Goal: Task Accomplishment & Management: Use online tool/utility

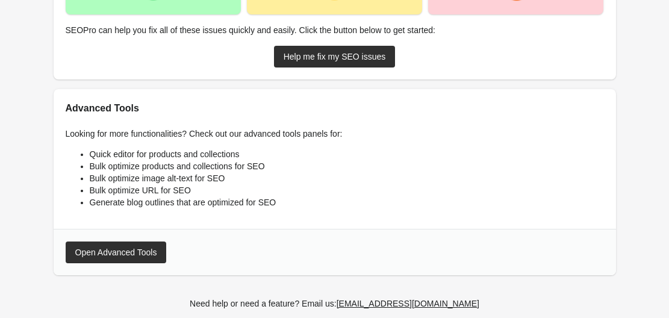
scroll to position [401, 0]
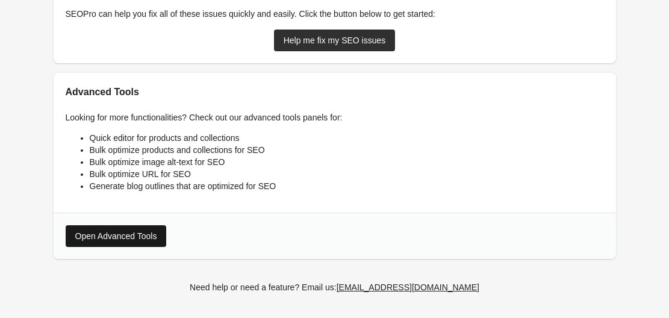
click at [107, 234] on div "Open Advanced Tools" at bounding box center [116, 236] width 82 height 10
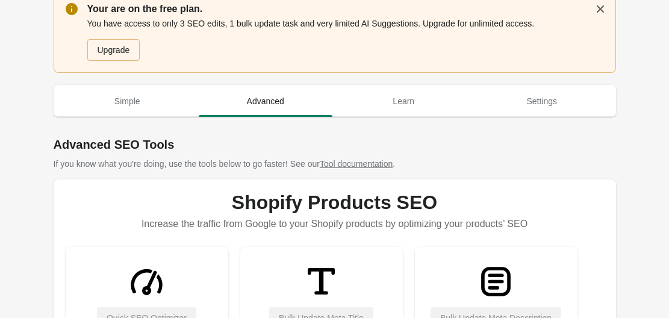
scroll to position [0, 0]
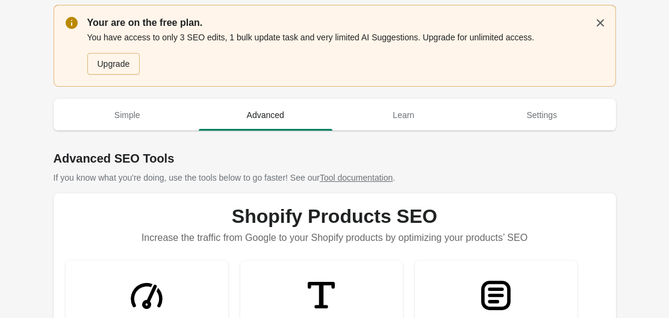
click at [228, 133] on div at bounding box center [335, 136] width 563 height 10
click at [131, 118] on span "Simple" at bounding box center [128, 115] width 134 height 22
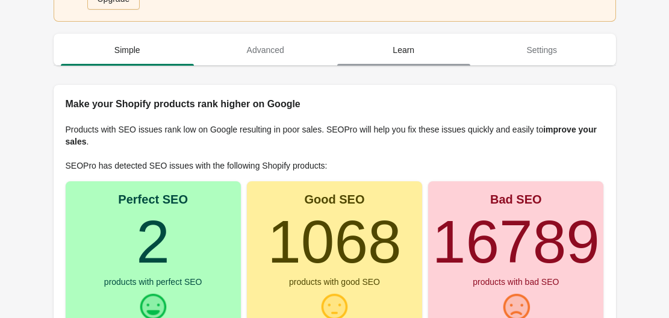
scroll to position [66, 0]
click at [431, 49] on span "Learn" at bounding box center [404, 50] width 134 height 22
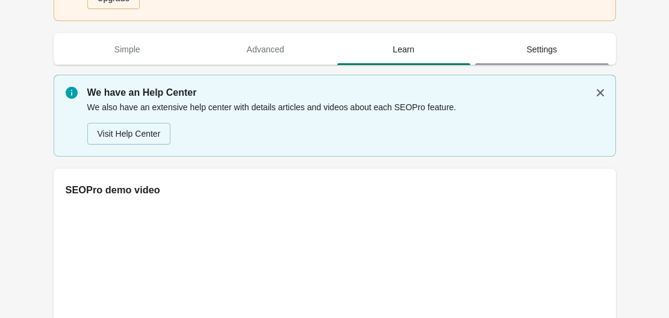
click at [527, 41] on span "Settings" at bounding box center [542, 50] width 134 height 22
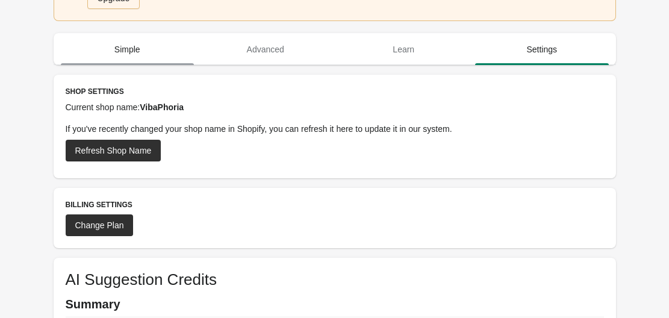
click at [131, 57] on span "Simple" at bounding box center [128, 50] width 134 height 22
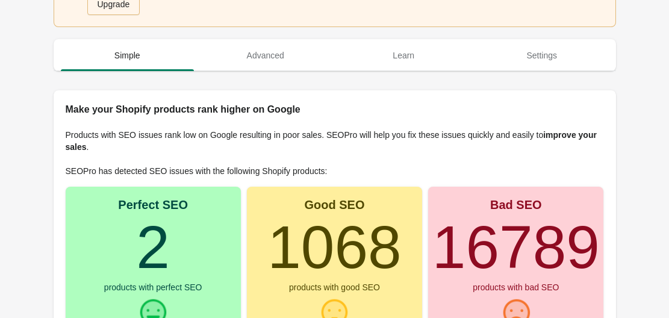
scroll to position [0, 0]
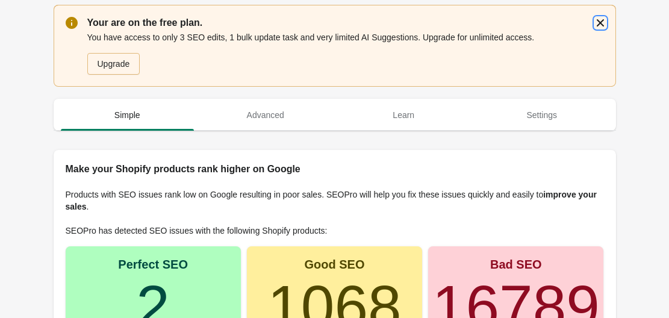
click at [599, 22] on icon "button" at bounding box center [600, 22] width 7 height 7
